Goal: Information Seeking & Learning: Check status

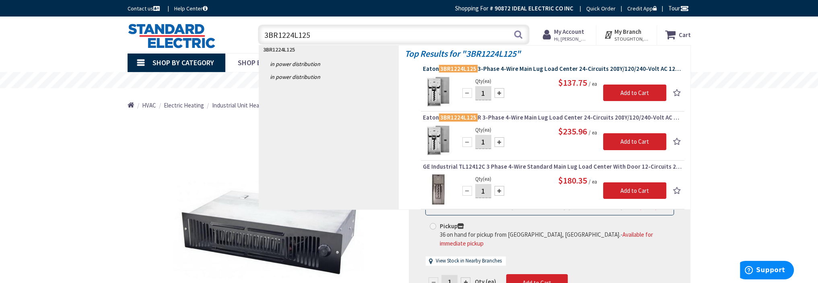
type input "3BR1224L125"
click at [499, 68] on span "[PERSON_NAME] 3BR1224L125 3-Phase 4-Wire Main Lug Load Center 24-Circuits 208Y/…" at bounding box center [553, 69] width 260 height 8
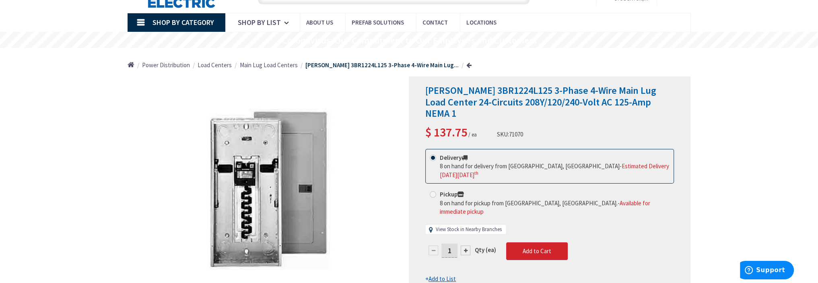
click at [458, 226] on link "View Stock in Nearby Branches" at bounding box center [469, 230] width 66 height 8
click at [460, 226] on link "View Stock in Nearby Branches" at bounding box center [469, 230] width 66 height 8
select select "data-availability"
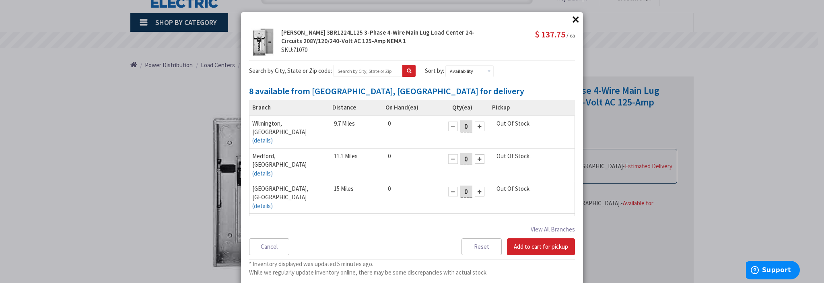
click at [572, 19] on button "×" at bounding box center [576, 19] width 12 height 12
